Goal: Task Accomplishment & Management: Manage account settings

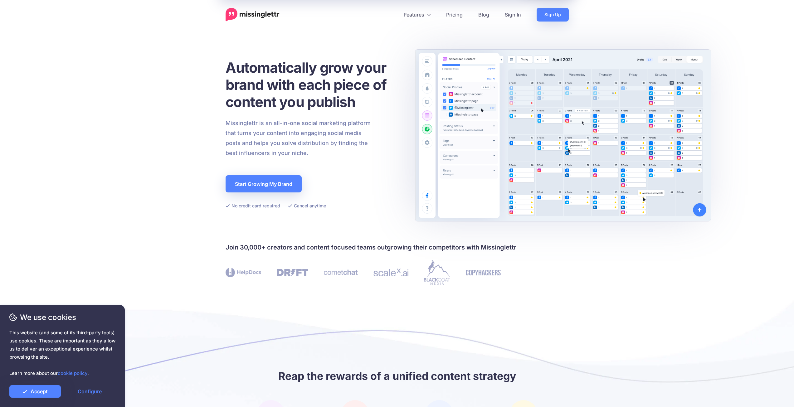
click at [333, 105] on h1 "Automatically grow your brand with each piece of content you publish" at bounding box center [313, 84] width 176 height 51
click at [514, 17] on link "Sign In" at bounding box center [513, 15] width 32 height 14
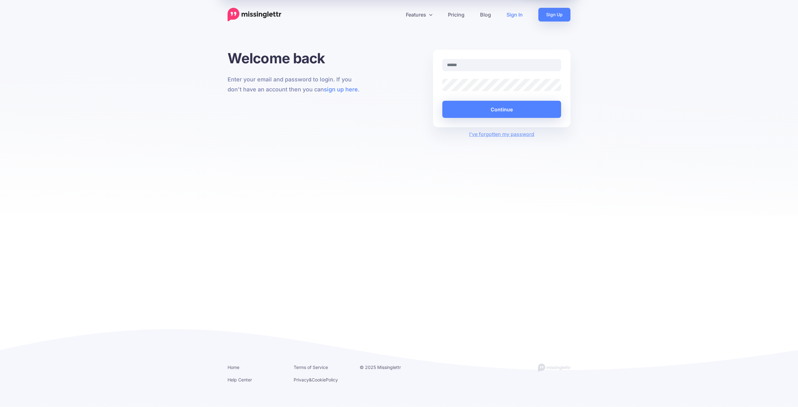
click at [470, 62] on input "text" at bounding box center [502, 65] width 119 height 12
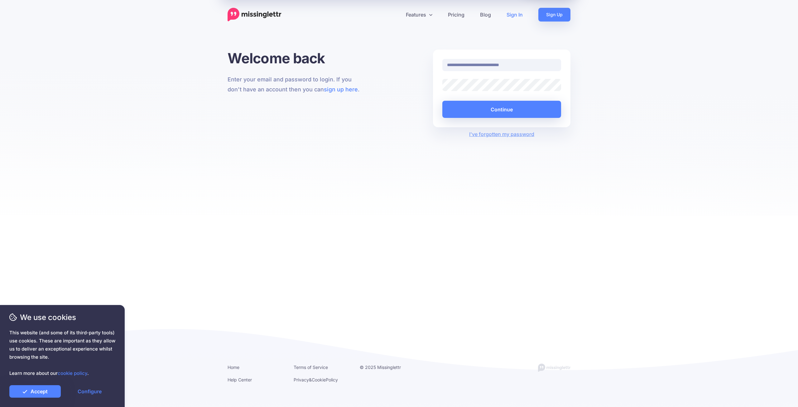
drag, startPoint x: 542, startPoint y: 65, endPoint x: 502, endPoint y: 67, distance: 40.3
click at [502, 67] on input "**********" at bounding box center [502, 65] width 119 height 12
type input "**********"
click at [499, 107] on button "Continue" at bounding box center [502, 109] width 119 height 17
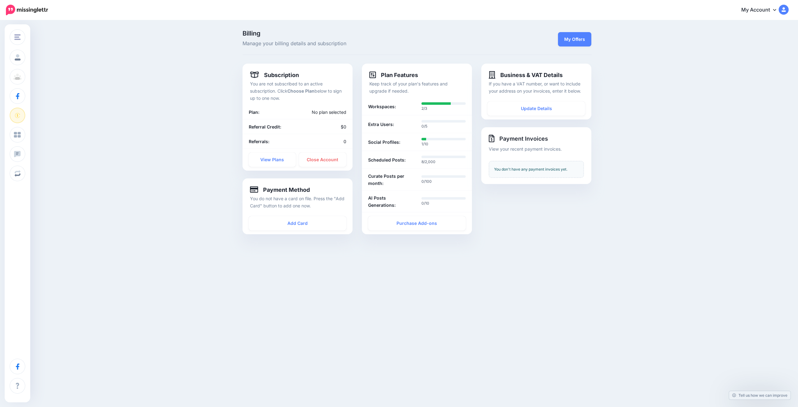
click at [540, 237] on div "**********" at bounding box center [536, 153] width 119 height 178
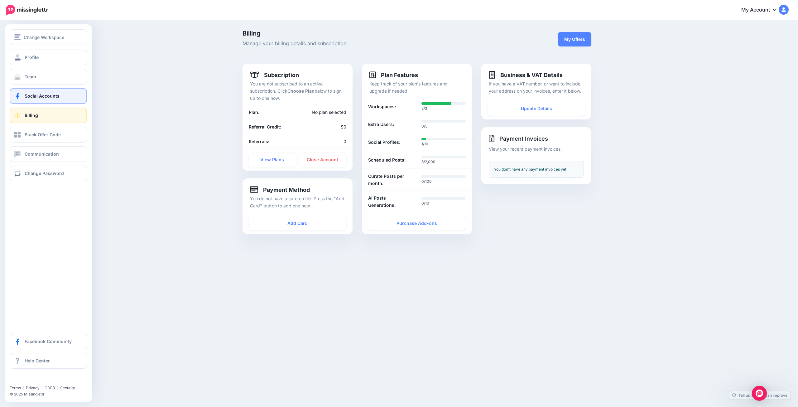
click at [74, 99] on link "Social Accounts" at bounding box center [48, 96] width 77 height 16
click at [39, 94] on span "Social Accounts" at bounding box center [42, 95] width 35 height 5
click at [14, 31] on button "Change Workspace" at bounding box center [48, 37] width 77 height 16
click at [15, 39] on img "button" at bounding box center [17, 37] width 6 height 6
click at [36, 67] on link "[URL][DOMAIN_NAME]" at bounding box center [48, 69] width 72 height 12
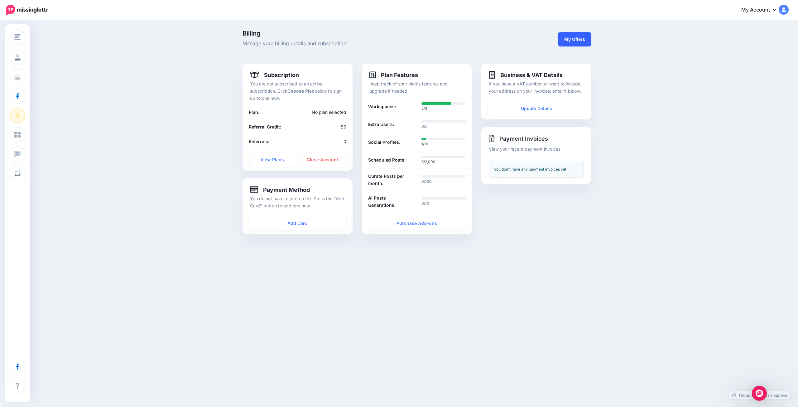
click at [580, 36] on link "My Offers" at bounding box center [574, 39] width 33 height 14
click at [786, 6] on img at bounding box center [784, 10] width 10 height 10
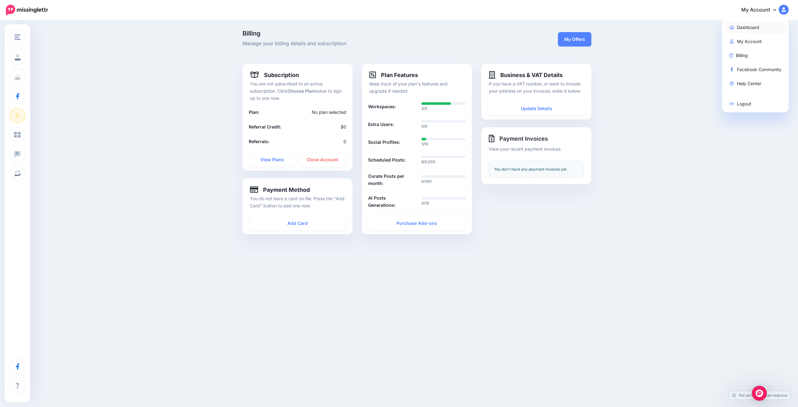
click at [748, 22] on link "Dashboard" at bounding box center [756, 27] width 62 height 12
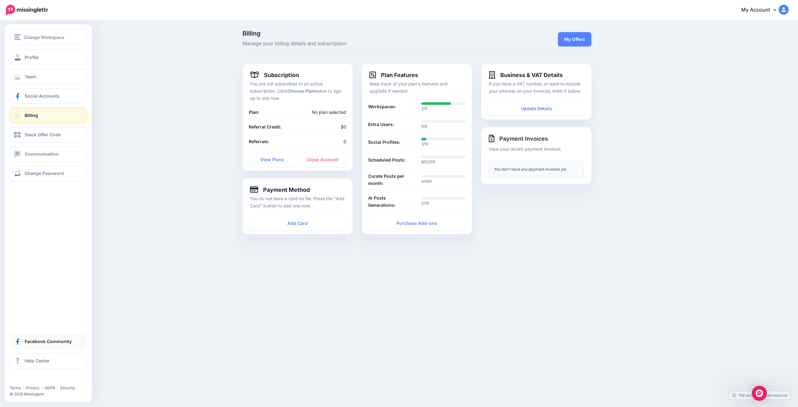
click at [16, 340] on span at bounding box center [17, 341] width 8 height 6
click at [28, 121] on link "Billing" at bounding box center [48, 116] width 77 height 16
